Goal: Task Accomplishment & Management: Manage account settings

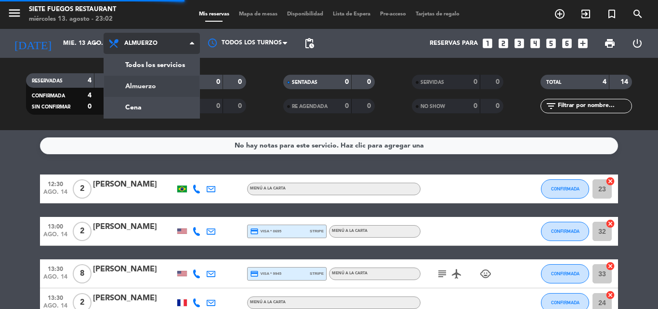
scroll to position [56, 0]
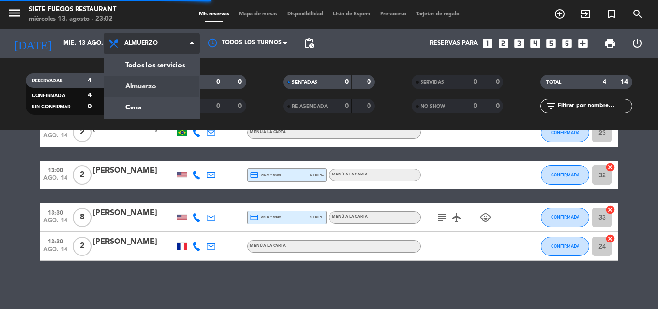
click at [155, 96] on div "menu Siete Fuegos Restaurant [DATE] 13. agosto - 23:02 Mis reservas Mapa de mes…" at bounding box center [329, 65] width 658 height 130
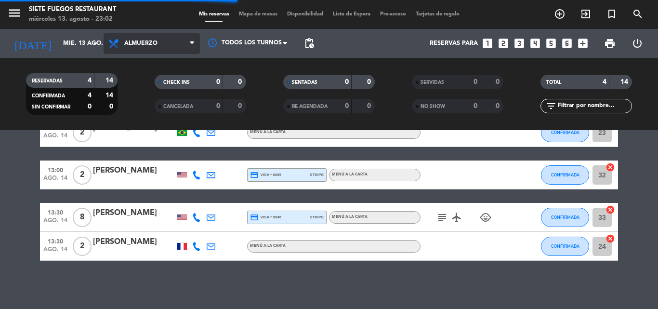
click at [147, 48] on span "Almuerzo" at bounding box center [152, 43] width 96 height 21
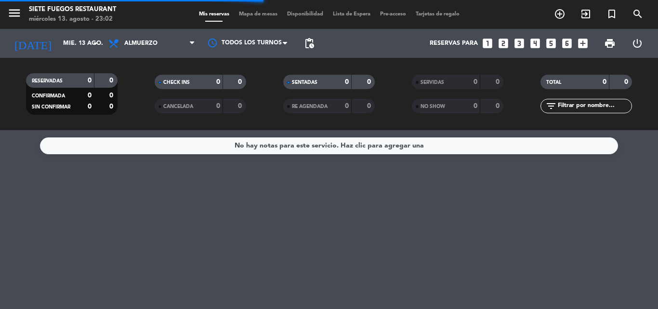
scroll to position [0, 0]
click at [145, 111] on filter-checkbox "CANCELADA 0 0" at bounding box center [200, 106] width 129 height 14
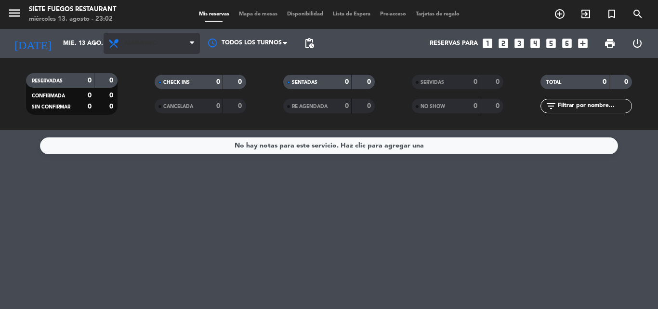
click at [154, 47] on span "Almuerzo" at bounding box center [152, 43] width 96 height 21
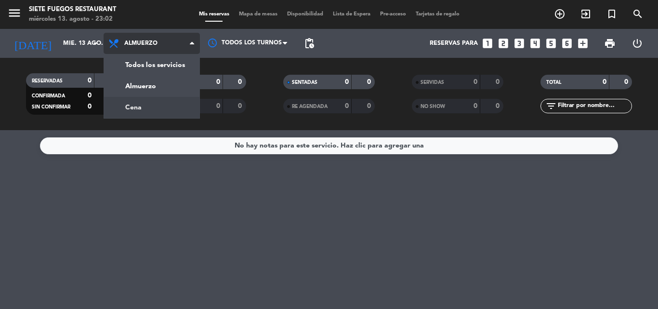
click at [147, 98] on div "menu Siete Fuegos Restaurant [DATE] 13. agosto - 23:02 Mis reservas Mapa de mes…" at bounding box center [329, 65] width 658 height 130
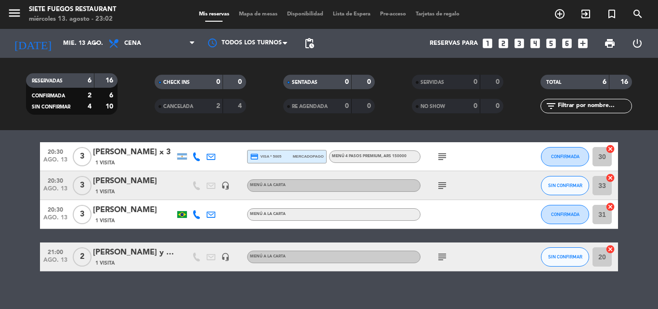
scroll to position [128, 0]
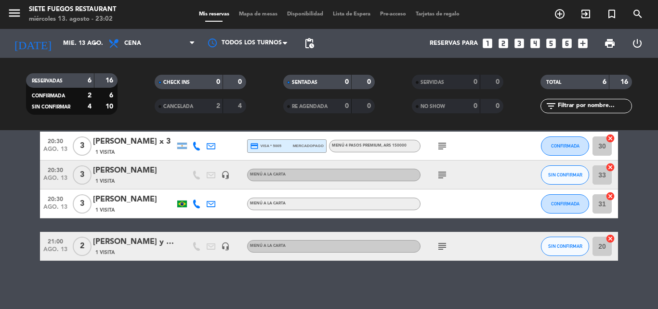
click at [265, 175] on span "Menú a la carta" at bounding box center [268, 174] width 36 height 4
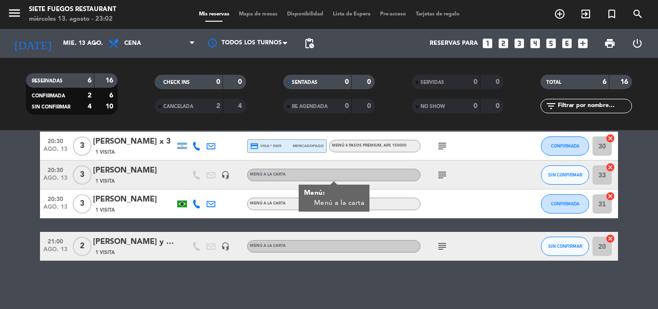
click at [265, 175] on span "Menú a la carta" at bounding box center [268, 174] width 36 height 4
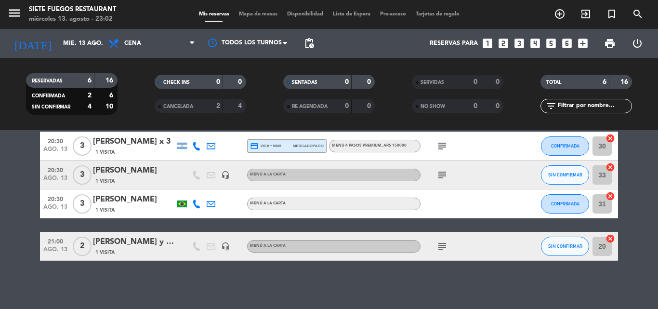
click at [0, 181] on bookings-row "19:30 [DATE] 3 [PERSON_NAME] y [PERSON_NAME] 1 Visita headset_mic Sin menú asig…" at bounding box center [329, 154] width 658 height 214
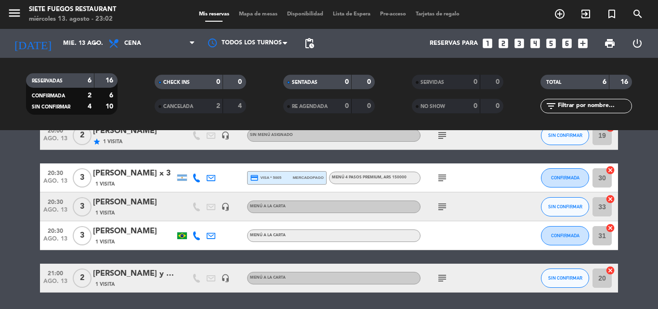
scroll to position [79, 0]
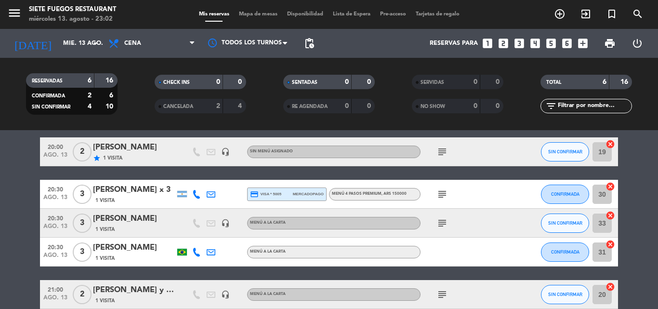
click at [138, 196] on div "1 Visita" at bounding box center [134, 200] width 82 height 8
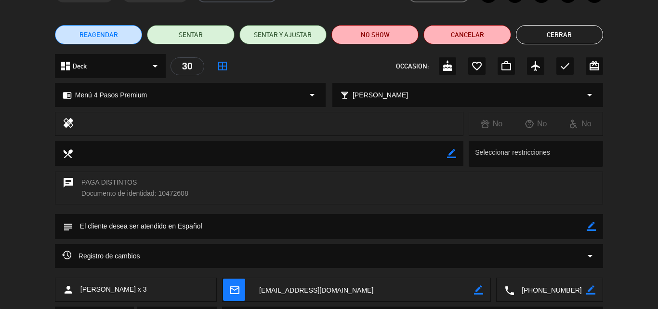
scroll to position [0, 0]
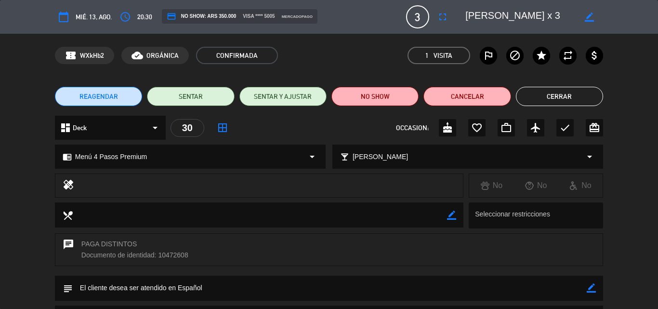
click at [522, 92] on button "Cerrar" at bounding box center [559, 96] width 87 height 19
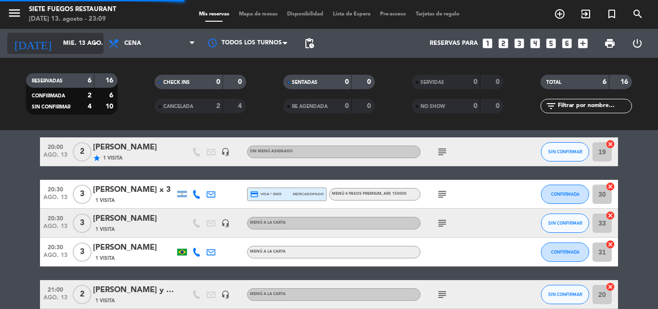
click at [86, 34] on div "[DATE] [DATE] arrow_drop_down" at bounding box center [55, 43] width 96 height 21
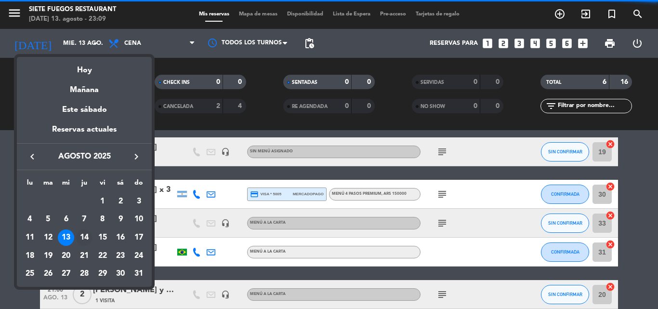
click at [79, 237] on div "14" at bounding box center [84, 237] width 16 height 16
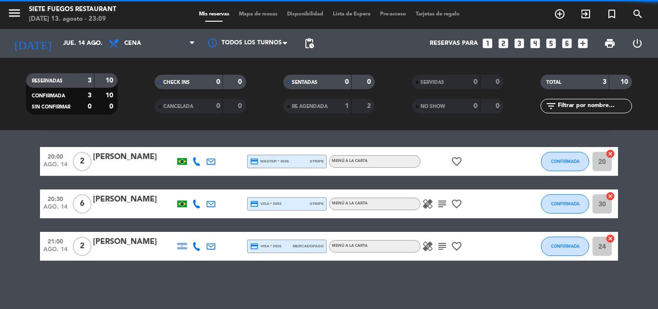
scroll to position [27, 0]
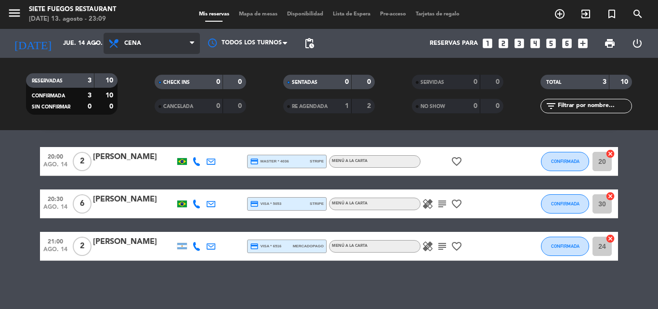
click at [170, 41] on span "Cena" at bounding box center [152, 43] width 96 height 21
click at [145, 91] on div "menu Siete Fuegos Restaurant [DATE] 13. agosto - 23:09 Mis reservas Mapa de mes…" at bounding box center [329, 65] width 658 height 130
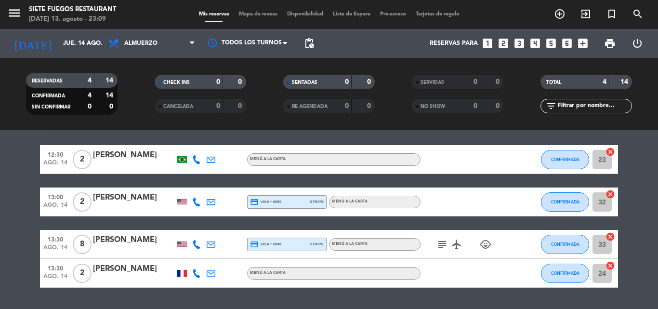
scroll to position [56, 0]
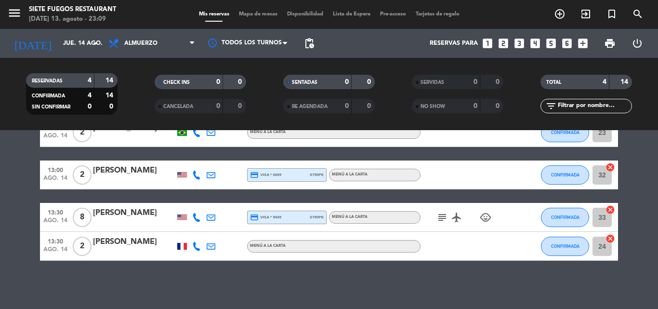
click at [435, 220] on div "subject airplanemode_active child_care" at bounding box center [464, 217] width 87 height 28
click at [445, 219] on icon "subject" at bounding box center [442, 217] width 12 height 12
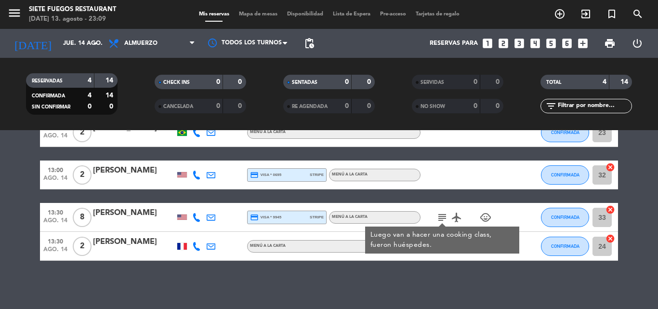
click at [445, 217] on icon "subject" at bounding box center [442, 217] width 12 height 12
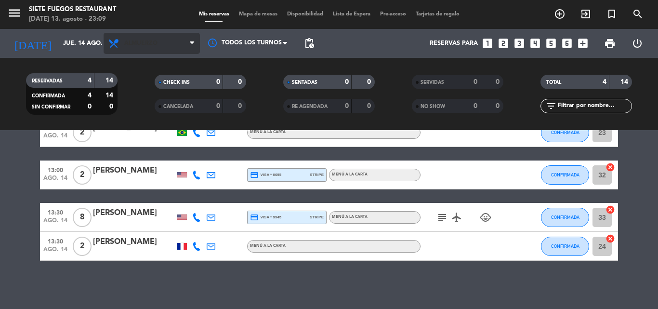
click at [168, 47] on span "Almuerzo" at bounding box center [152, 43] width 96 height 21
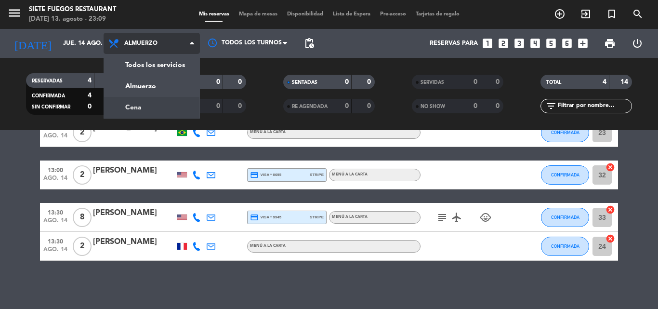
click at [148, 105] on div "menu Siete Fuegos Restaurant [DATE] 13. agosto - 23:09 Mis reservas Mapa de mes…" at bounding box center [329, 65] width 658 height 130
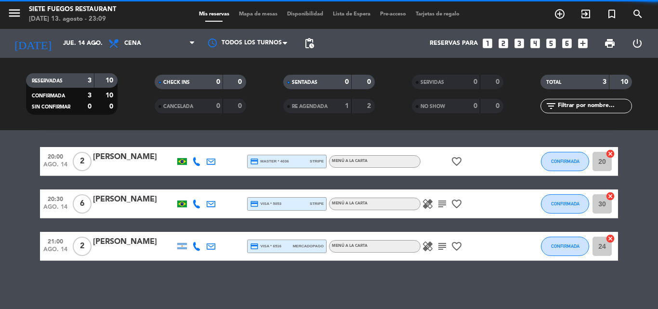
scroll to position [27, 0]
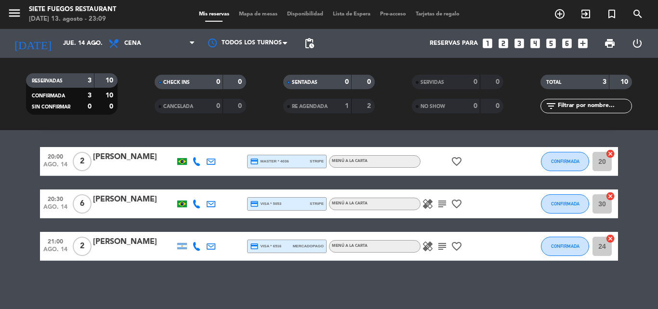
click at [442, 201] on icon "subject" at bounding box center [442, 204] width 12 height 12
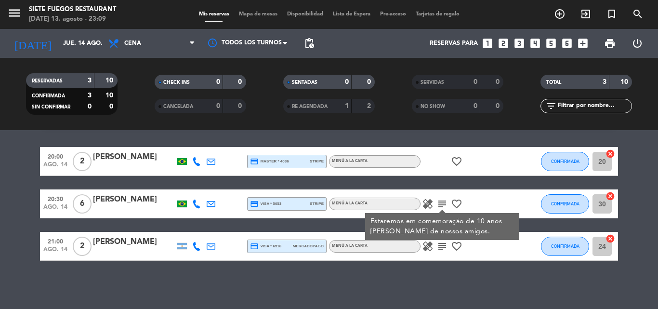
click at [430, 204] on icon "healing" at bounding box center [428, 204] width 12 height 12
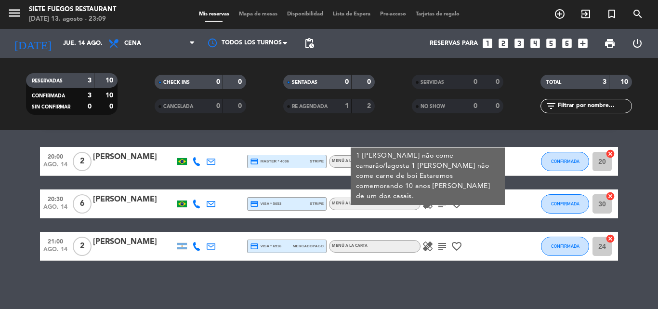
click at [440, 253] on div "healing subject favorite_border" at bounding box center [464, 246] width 87 height 28
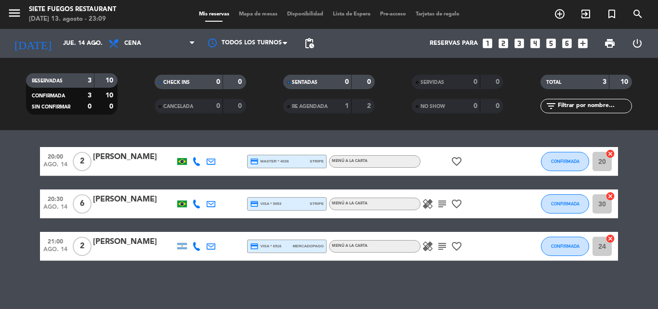
click at [441, 246] on icon "subject" at bounding box center [442, 246] width 12 height 12
click at [419, 245] on div "Menú a la carta" at bounding box center [375, 246] width 92 height 13
click at [427, 245] on icon "healing" at bounding box center [428, 246] width 12 height 12
click at [432, 270] on div "No hay notas para este servicio. Haz clic para agregar una 20:00 [DATE] 2 [PERS…" at bounding box center [329, 219] width 658 height 179
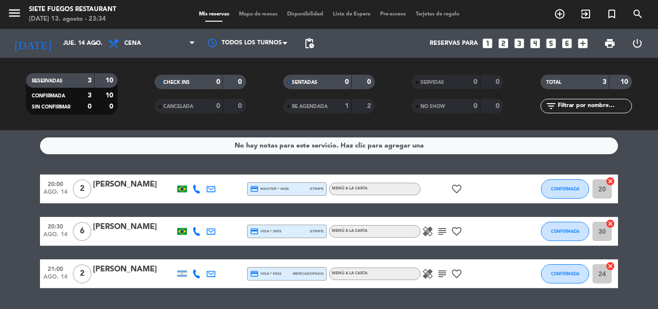
click at [327, 165] on div "No hay notas para este servicio. Haz clic para agregar una 20:00 [DATE] 2 [PERS…" at bounding box center [329, 219] width 658 height 179
click at [94, 44] on icon "arrow_drop_down" at bounding box center [96, 44] width 12 height 12
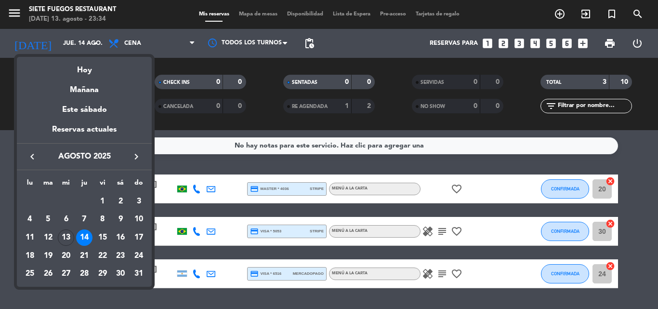
click at [227, 151] on div at bounding box center [329, 154] width 658 height 309
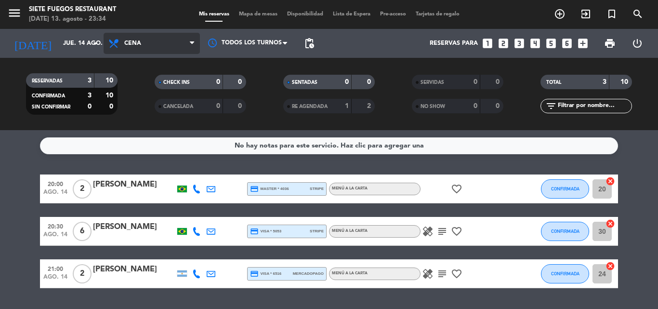
click at [174, 47] on span "Cena" at bounding box center [152, 43] width 96 height 21
click at [139, 85] on div "menu Siete Fuegos Restaurant [DATE] 13. agosto - 23:34 Mis reservas Mapa de mes…" at bounding box center [329, 65] width 658 height 130
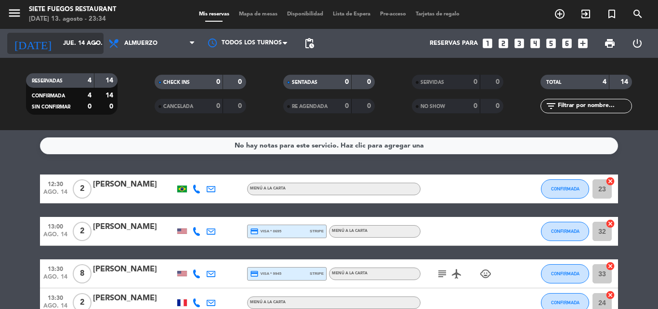
click at [88, 49] on input "jue. 14 ago." at bounding box center [98, 43] width 81 height 16
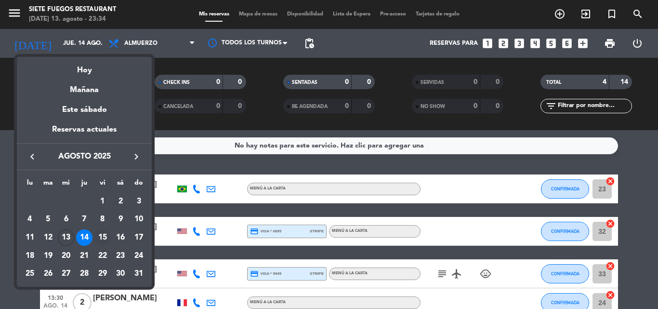
click at [103, 237] on div "15" at bounding box center [102, 237] width 16 height 16
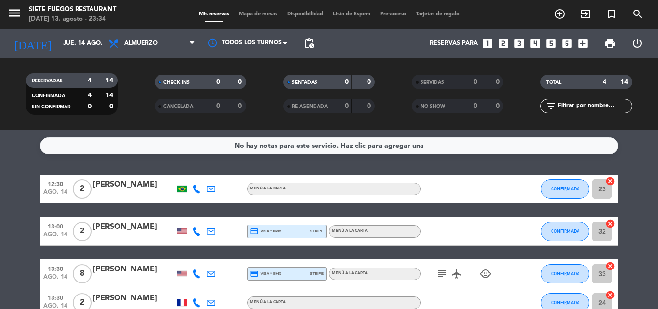
type input "vie. 15 ago."
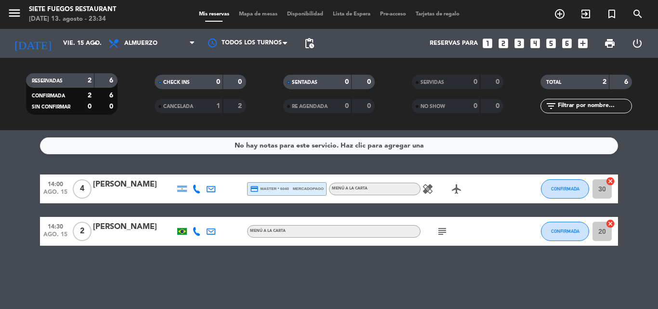
click at [449, 233] on span "subject" at bounding box center [442, 231] width 14 height 12
click at [445, 231] on icon "subject" at bounding box center [442, 231] width 12 height 12
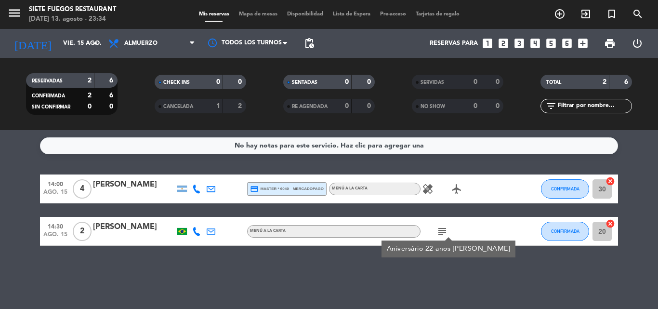
click at [445, 231] on icon "subject" at bounding box center [442, 231] width 12 height 12
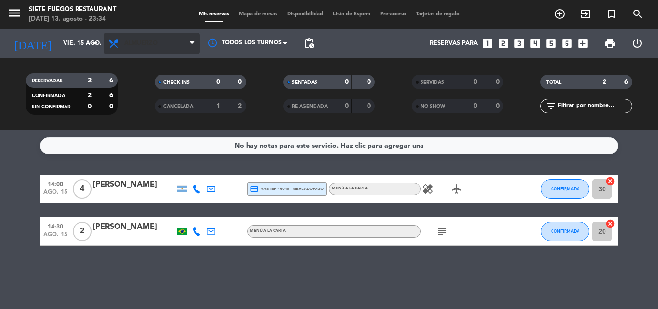
click at [174, 41] on span "Almuerzo" at bounding box center [152, 43] width 96 height 21
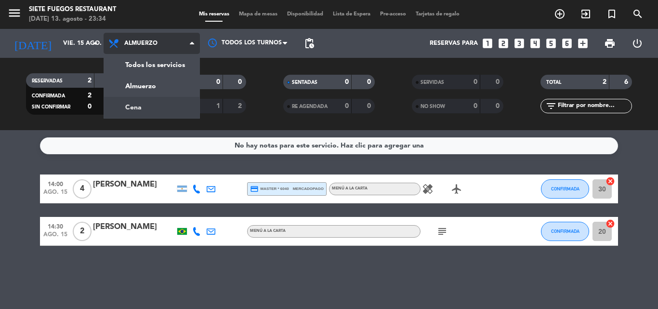
click at [145, 103] on div "menu Siete Fuegos Restaurant [DATE] 13. agosto - 23:34 Mis reservas Mapa de mes…" at bounding box center [329, 65] width 658 height 130
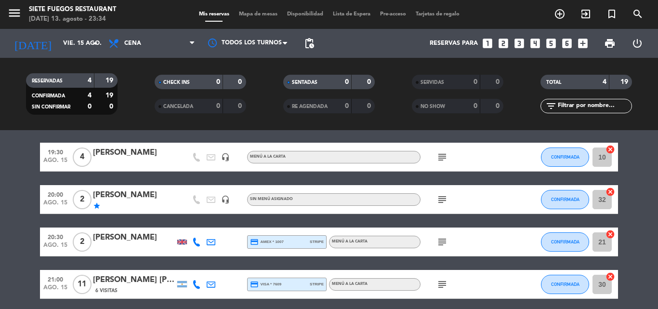
scroll to position [48, 0]
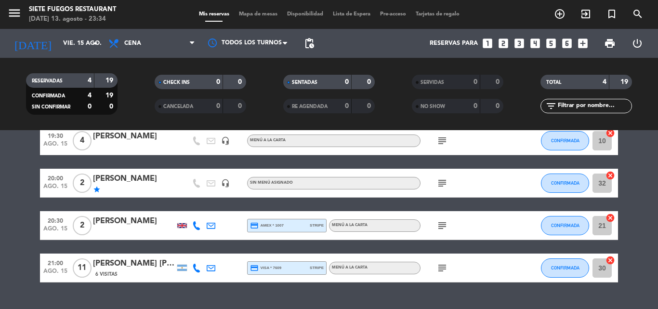
click at [434, 183] on div "subject" at bounding box center [464, 183] width 87 height 28
click at [444, 183] on icon "subject" at bounding box center [442, 183] width 12 height 12
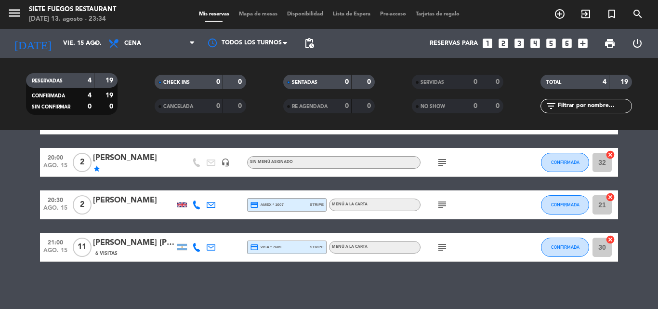
scroll to position [70, 0]
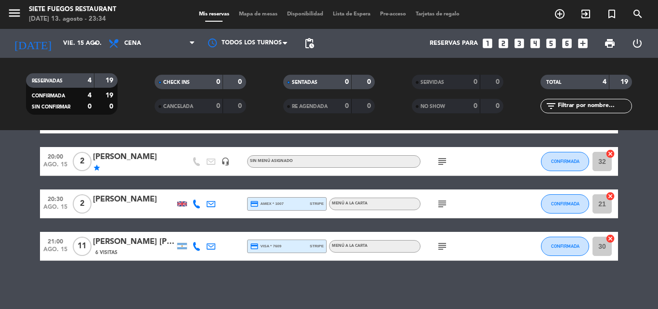
click at [212, 246] on icon at bounding box center [211, 246] width 9 height 9
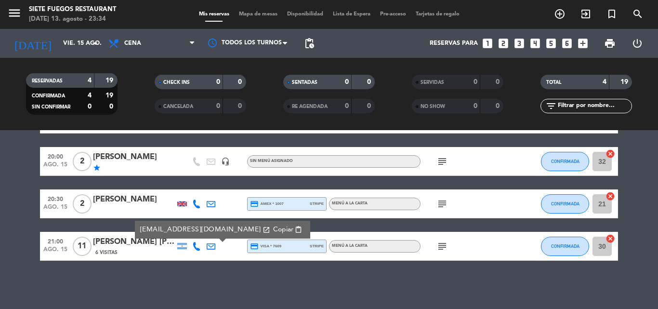
click at [212, 246] on icon at bounding box center [211, 246] width 9 height 9
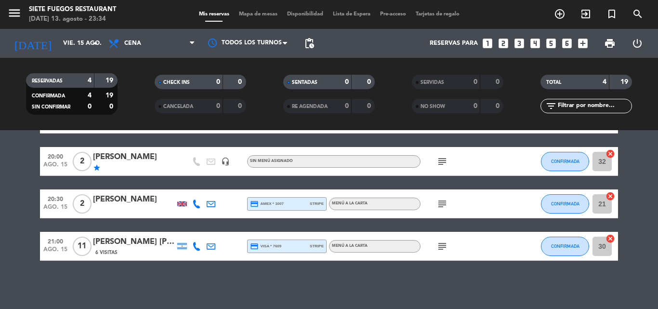
click at [444, 244] on icon "subject" at bounding box center [442, 246] width 12 height 12
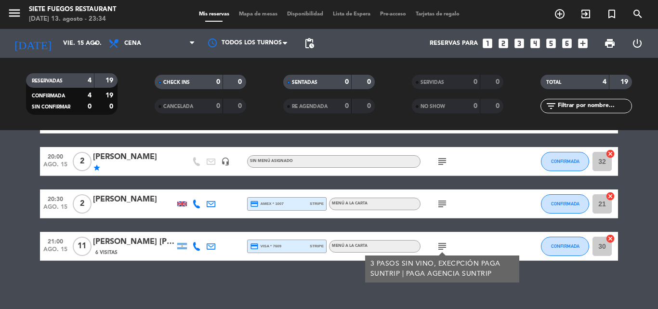
click at [444, 244] on icon "subject" at bounding box center [442, 246] width 12 height 12
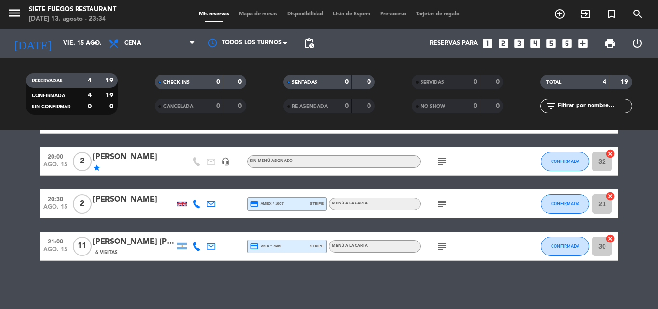
click at [88, 55] on div "[DATE] [DATE] arrow_drop_down" at bounding box center [55, 43] width 96 height 29
